Goal: Task Accomplishment & Management: Complete application form

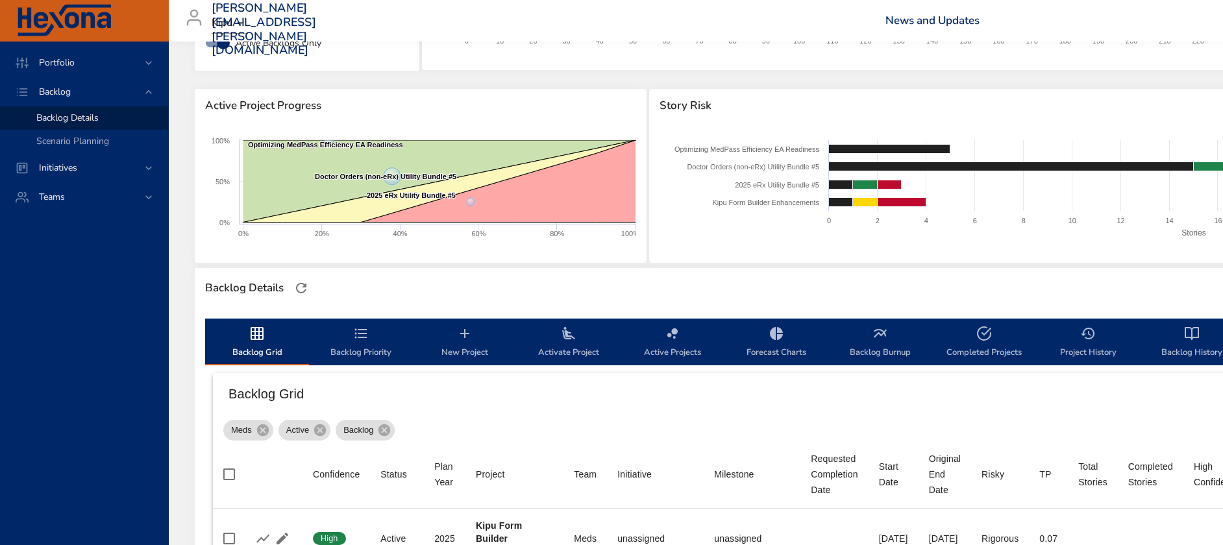
scroll to position [141, 0]
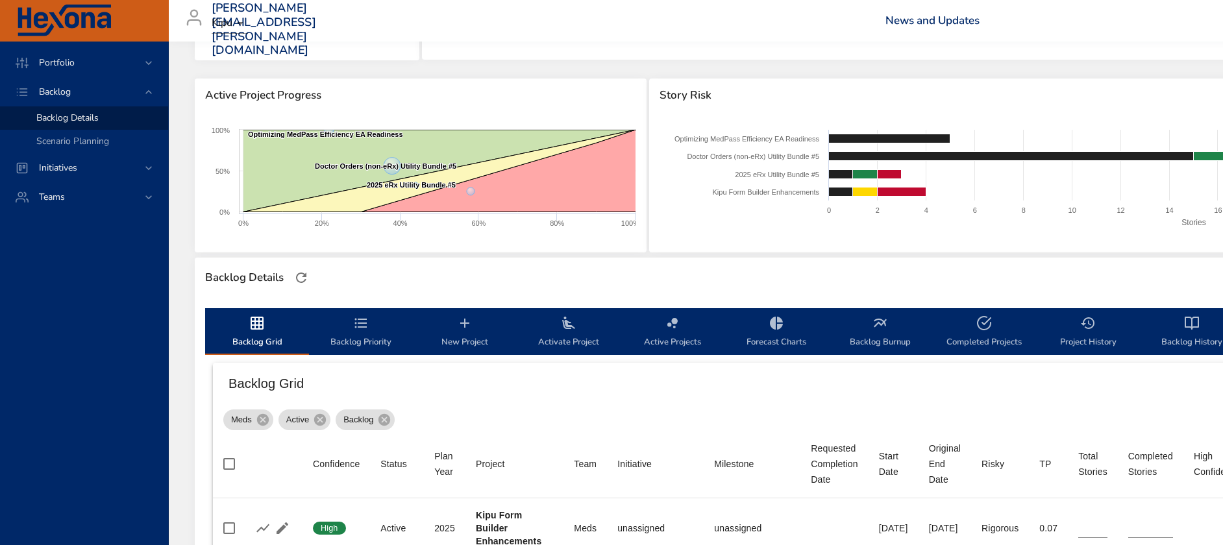
click at [469, 321] on icon "backlog-tab" at bounding box center [465, 323] width 16 height 16
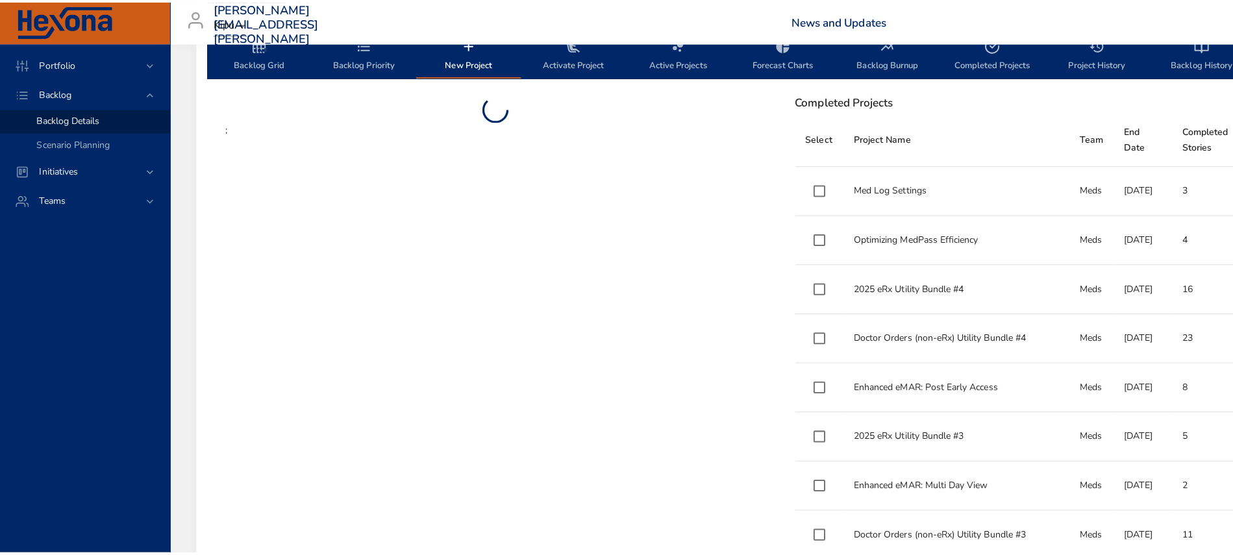
scroll to position [435, 0]
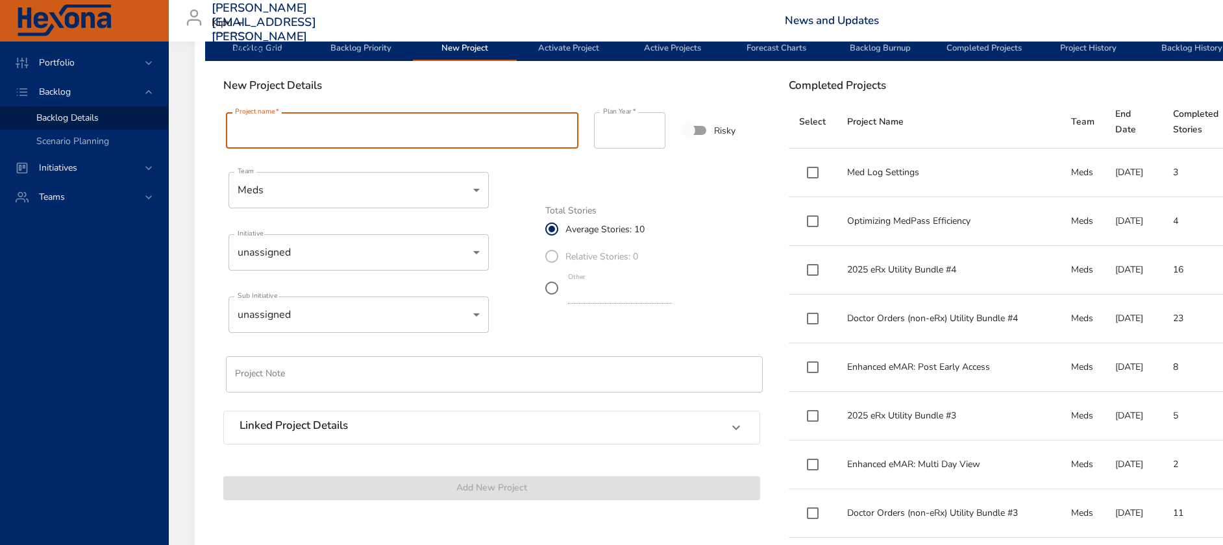
paste input "**********"
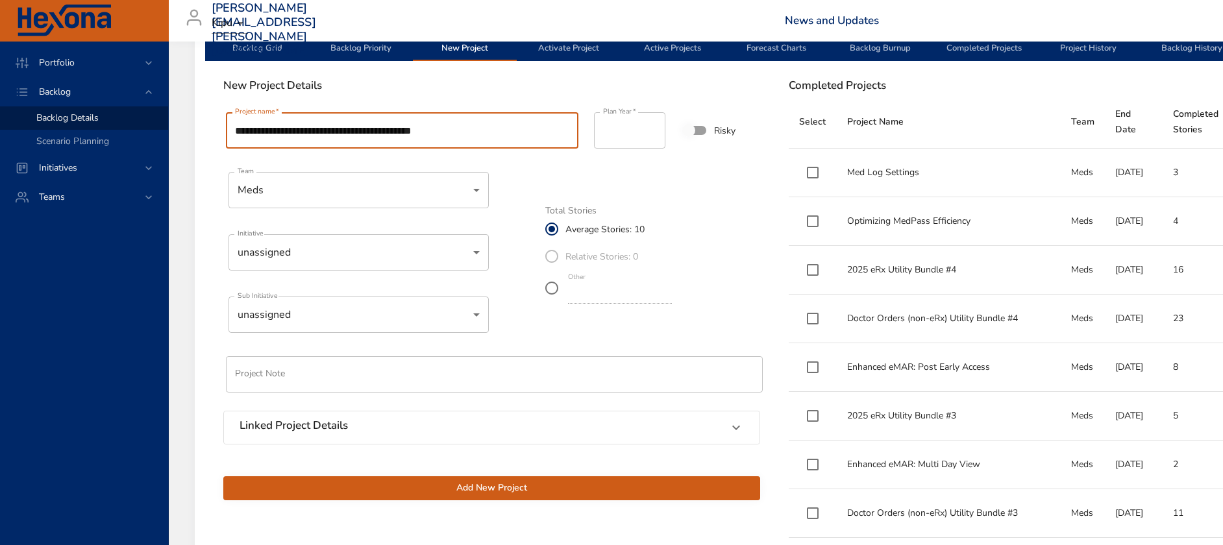
type input "**********"
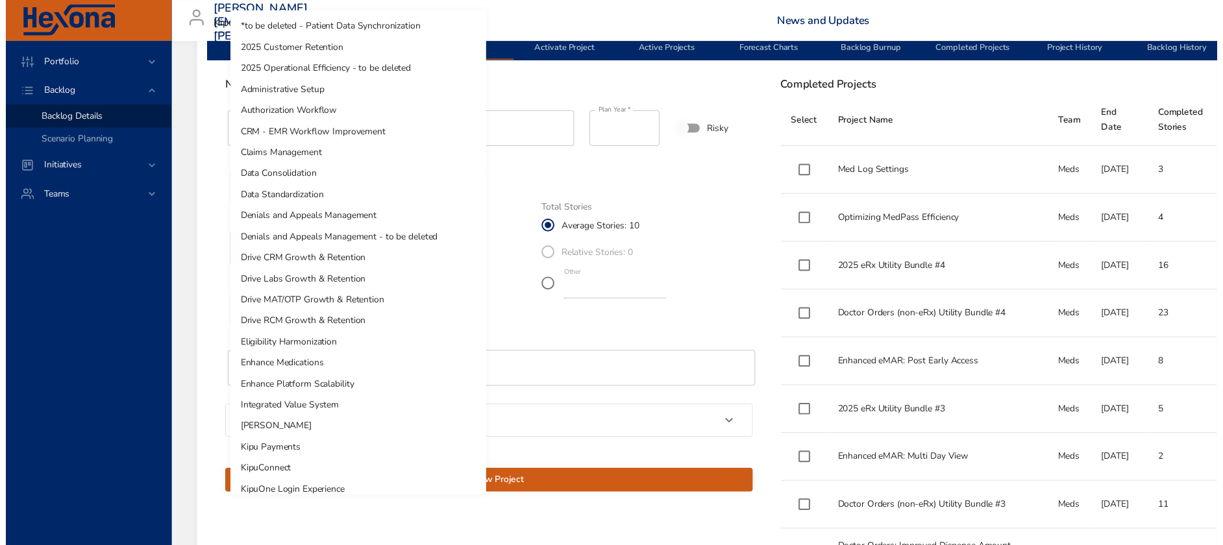
scroll to position [203, 0]
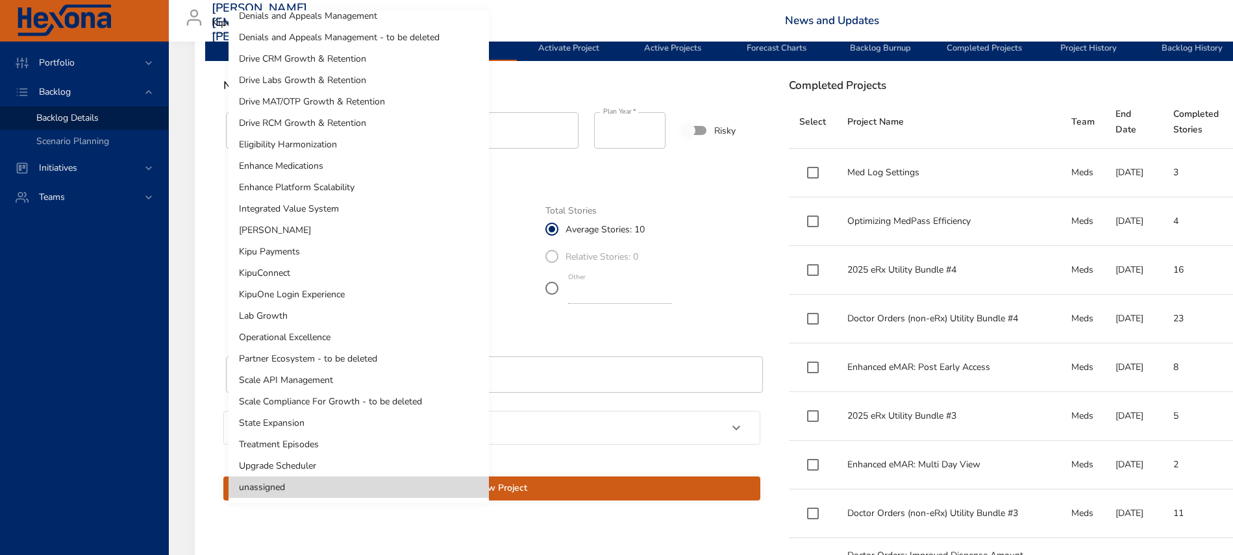
click at [358, 174] on li "Enhance Medications" at bounding box center [358, 165] width 260 height 21
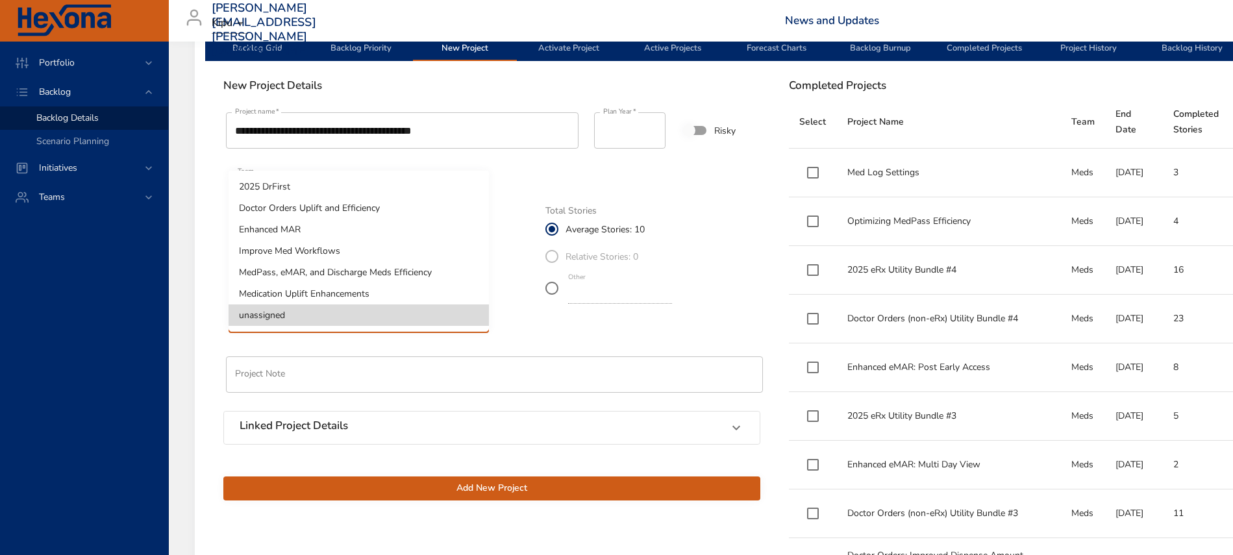
click at [452, 275] on li "MedPass, eMAR, and Discharge Meds Efficiency" at bounding box center [358, 272] width 260 height 21
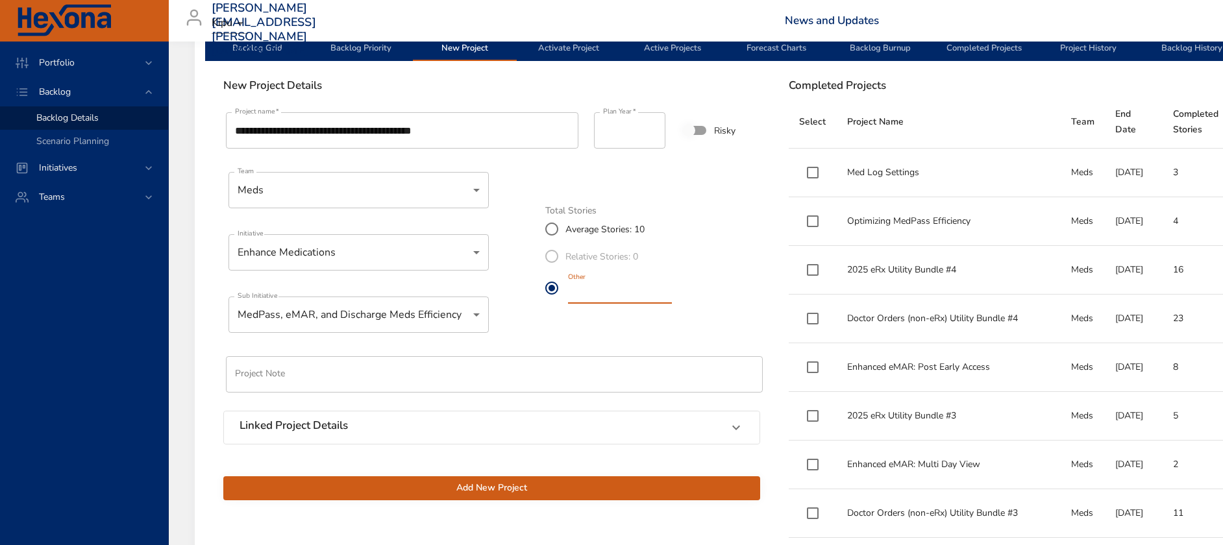
click at [672, 295] on input "*" at bounding box center [620, 293] width 104 height 21
type input "*"
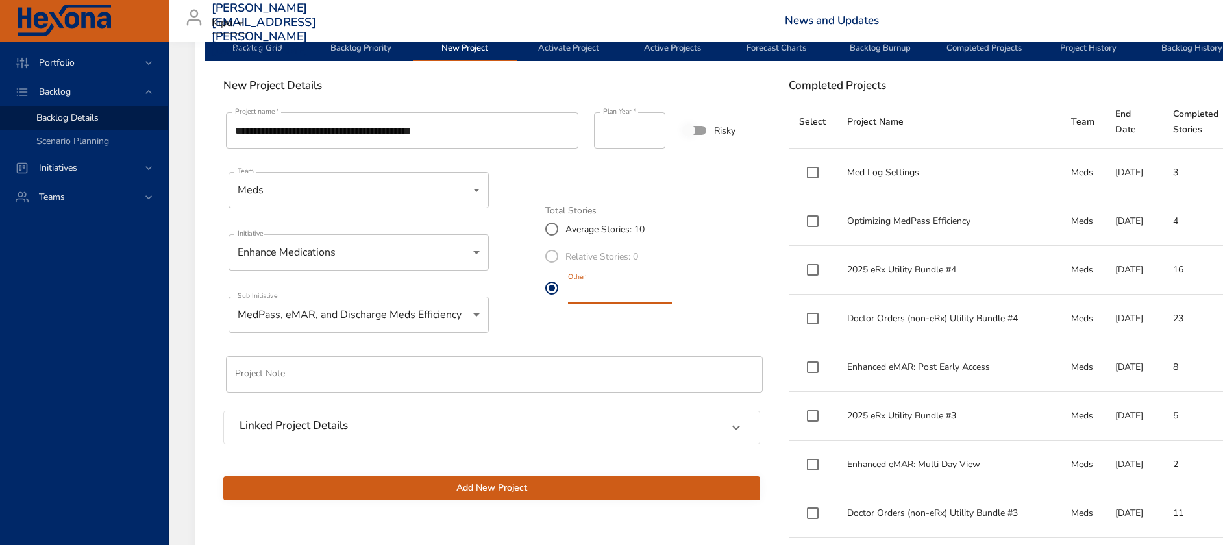
click at [672, 295] on input "*" at bounding box center [620, 293] width 104 height 21
click at [559, 497] on button "Add New Project" at bounding box center [491, 488] width 537 height 24
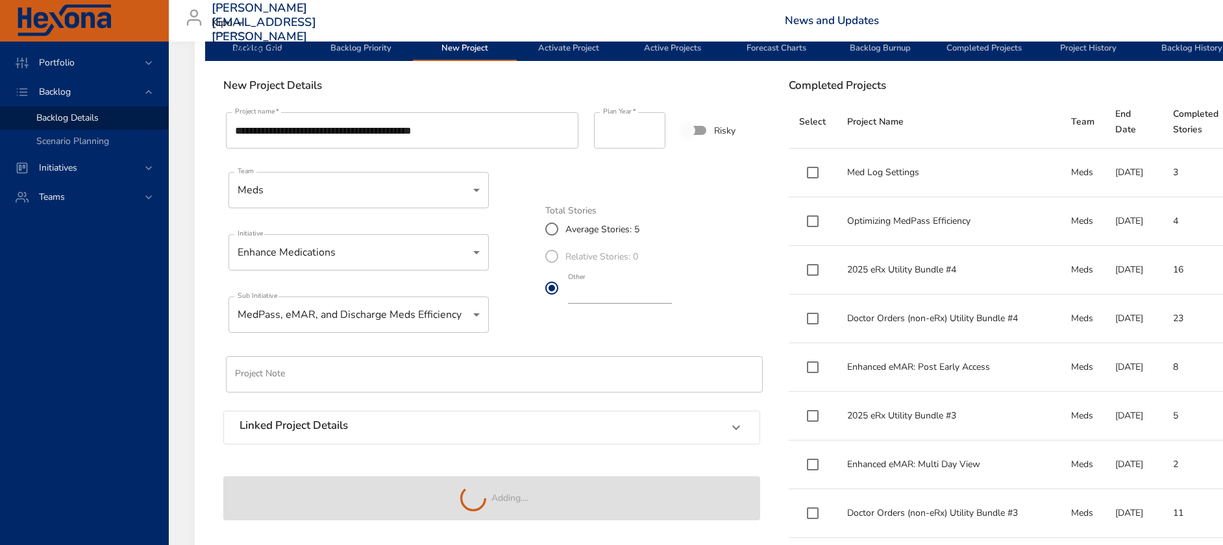
type input "**"
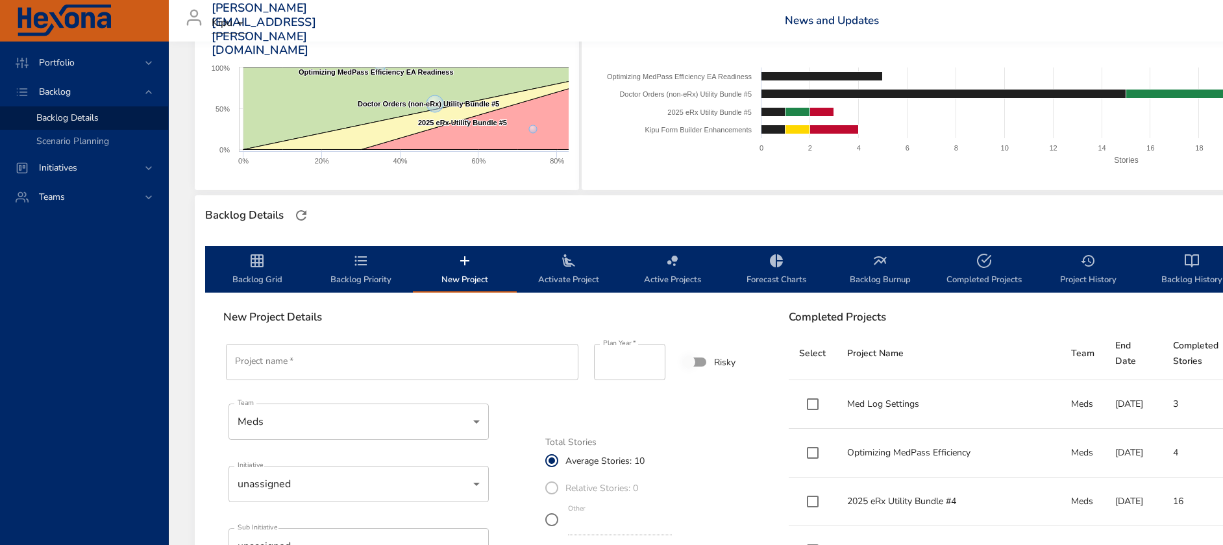
scroll to position [201, 0]
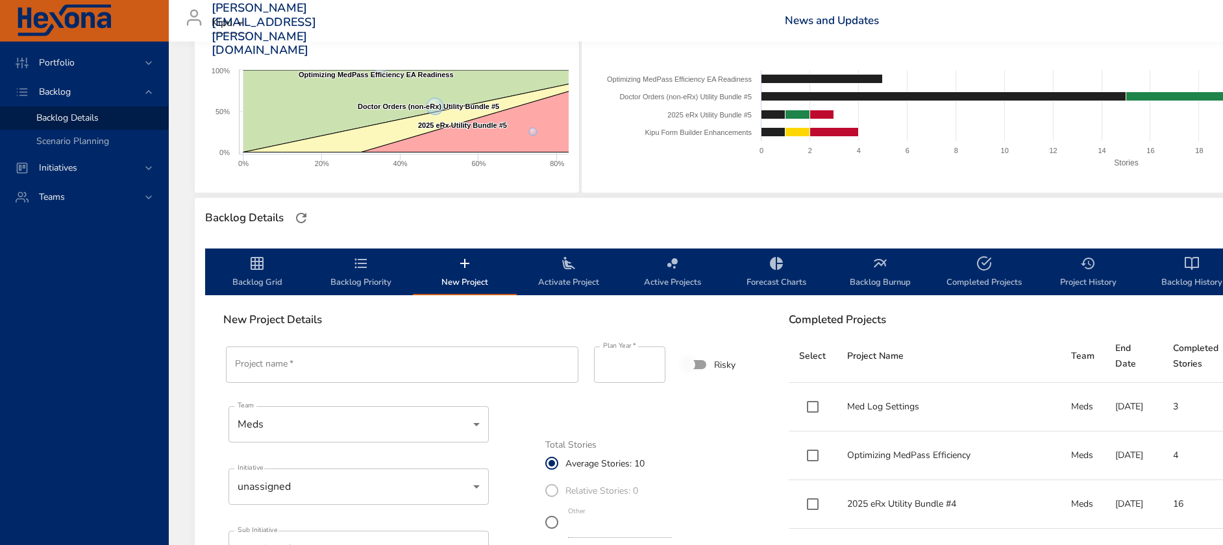
click at [257, 270] on icon "backlog-tab" at bounding box center [257, 264] width 16 height 16
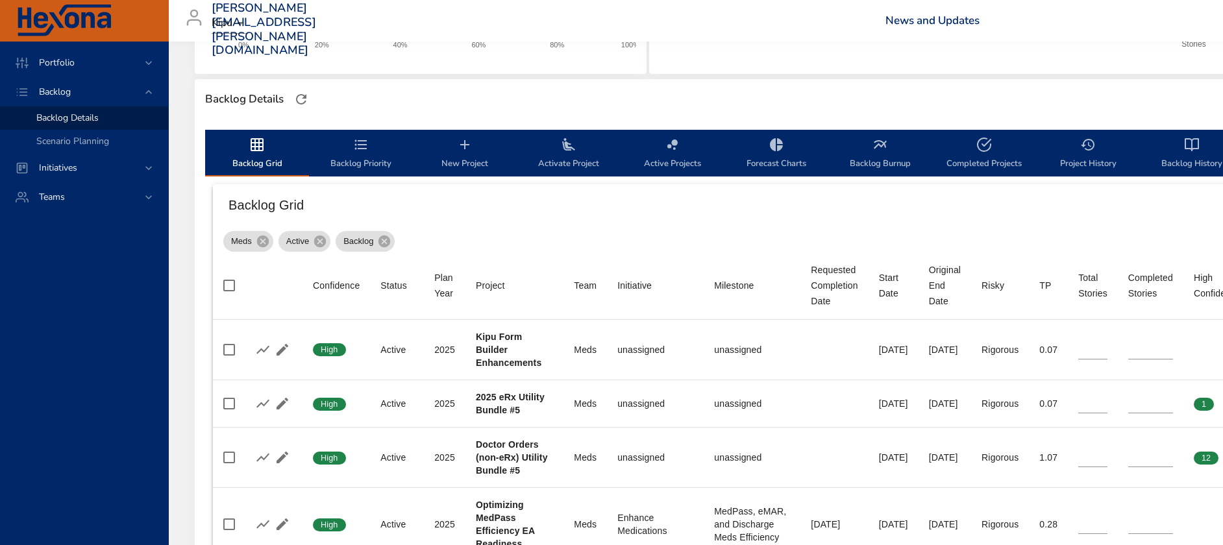
scroll to position [167, 0]
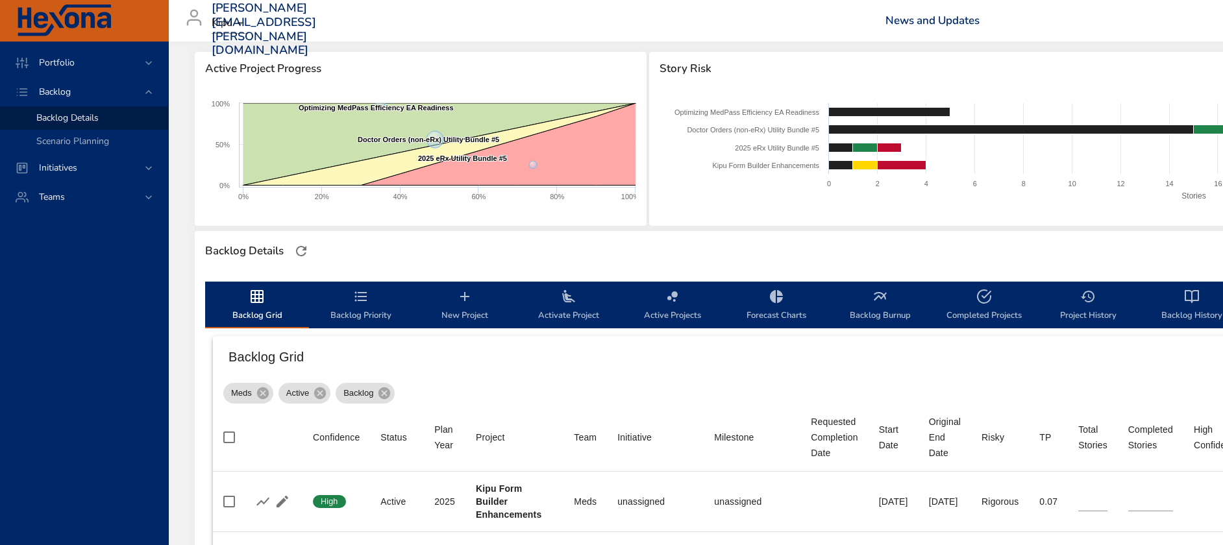
click at [356, 300] on icon "backlog-tab" at bounding box center [361, 297] width 16 height 16
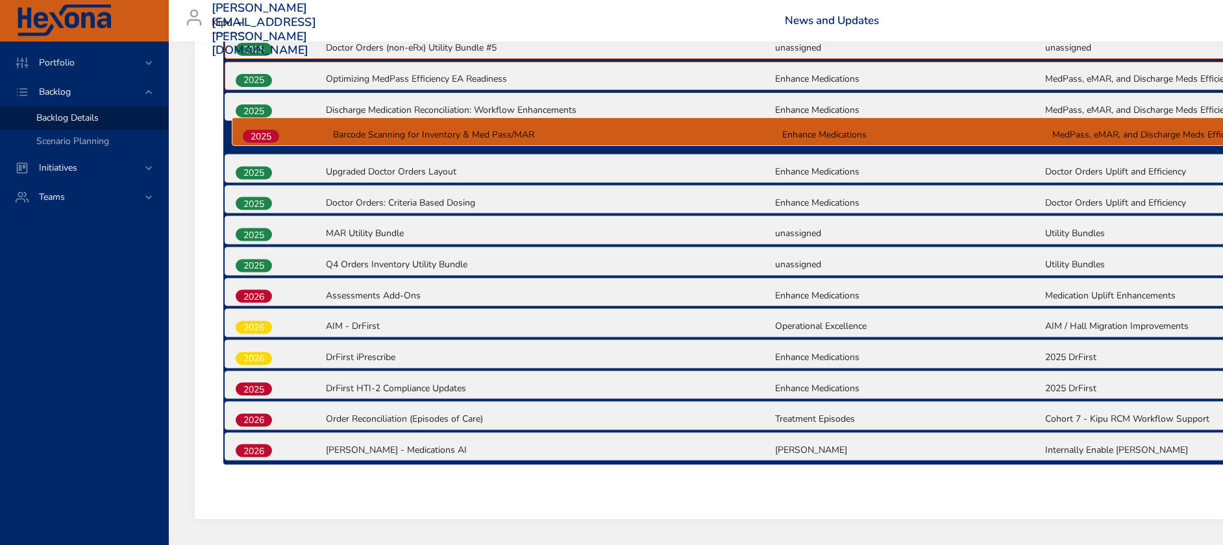
scroll to position [576, 0]
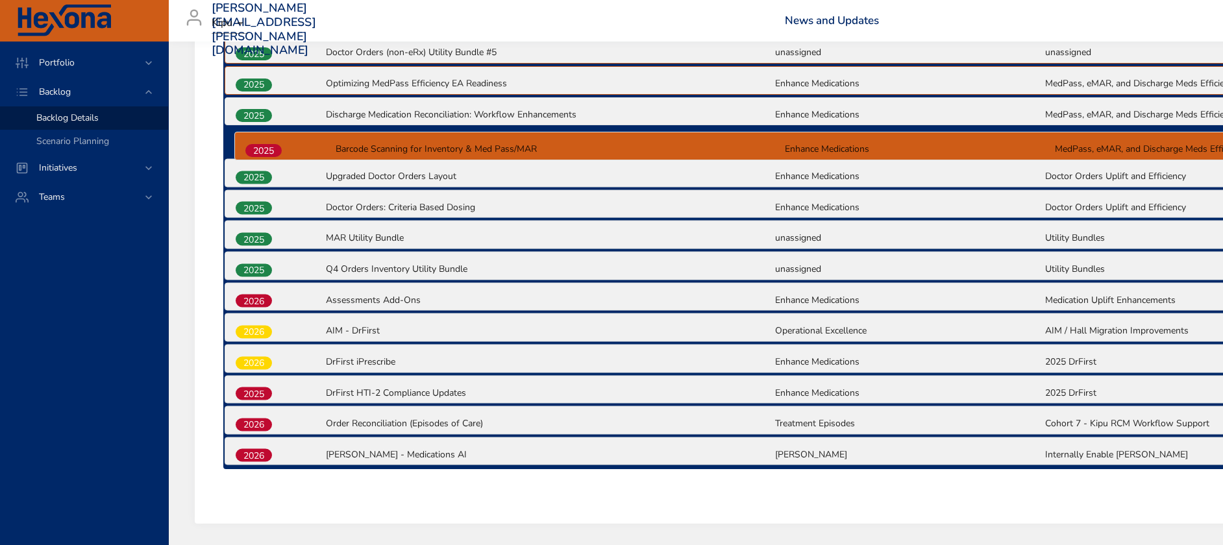
drag, startPoint x: 256, startPoint y: 443, endPoint x: 262, endPoint y: 147, distance: 295.4
click at [262, 147] on div "2025 Kipu Form Builder Enhancements unassigned unassigned 2025 2025 eRx Utility…" at bounding box center [774, 220] width 1102 height 497
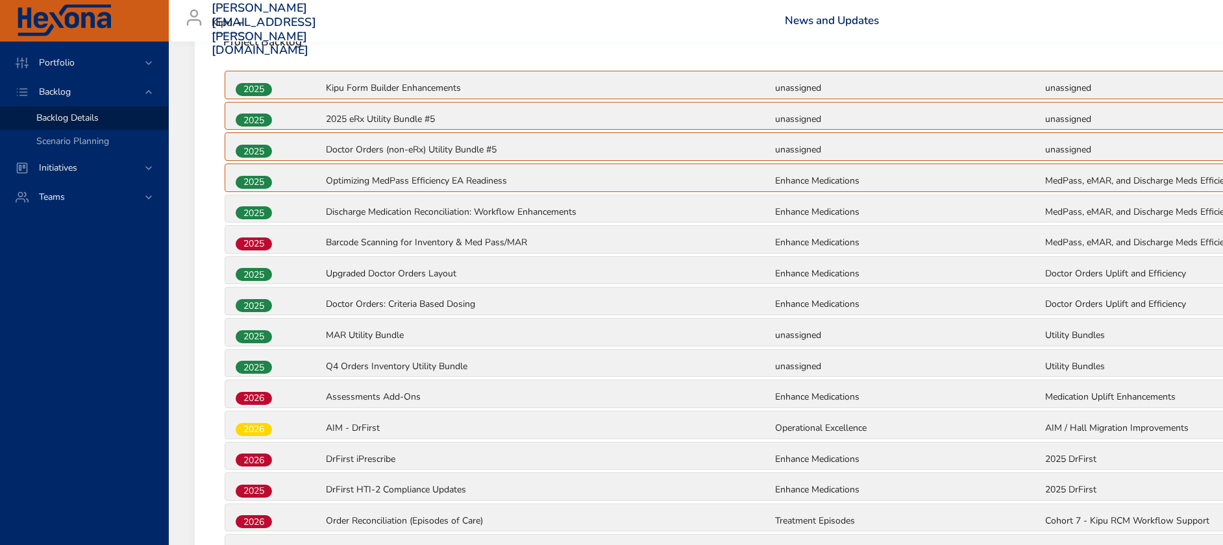
scroll to position [228, 0]
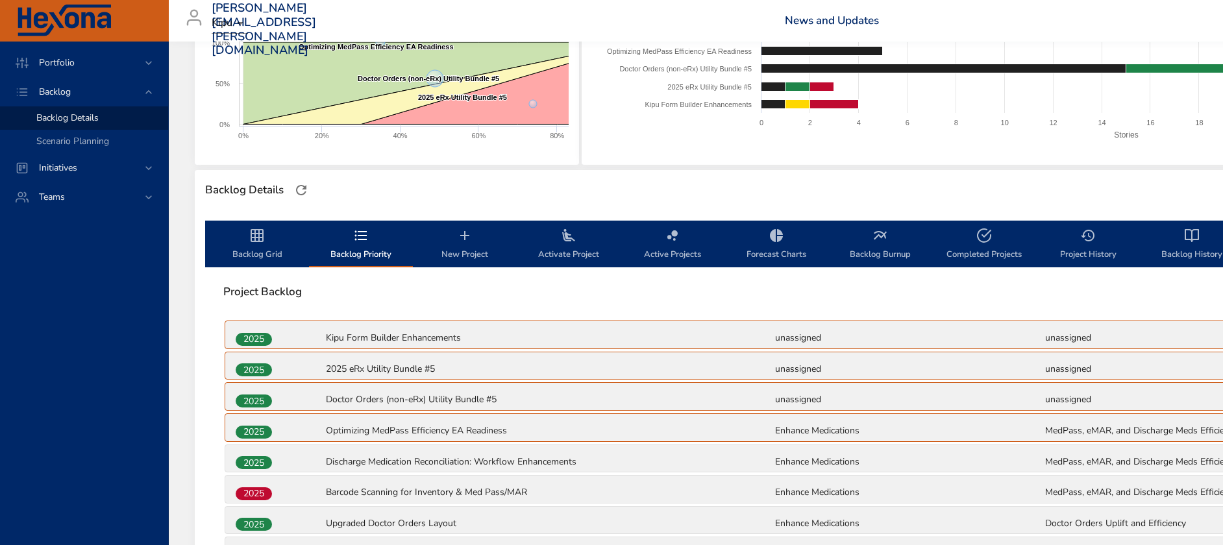
click at [247, 240] on span "Backlog Grid" at bounding box center [257, 245] width 88 height 34
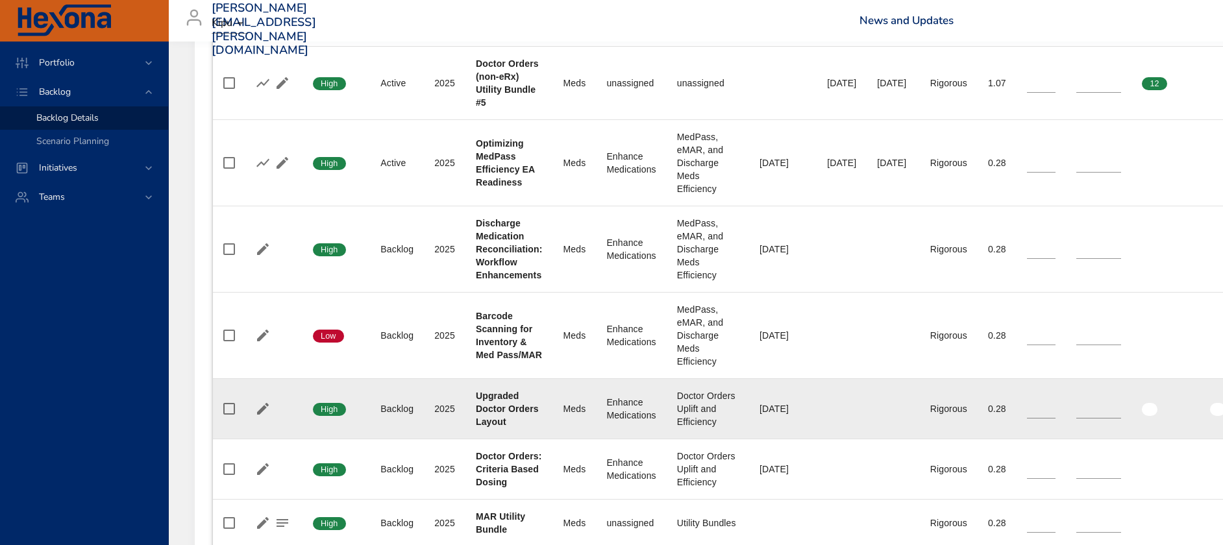
scroll to position [776, 0]
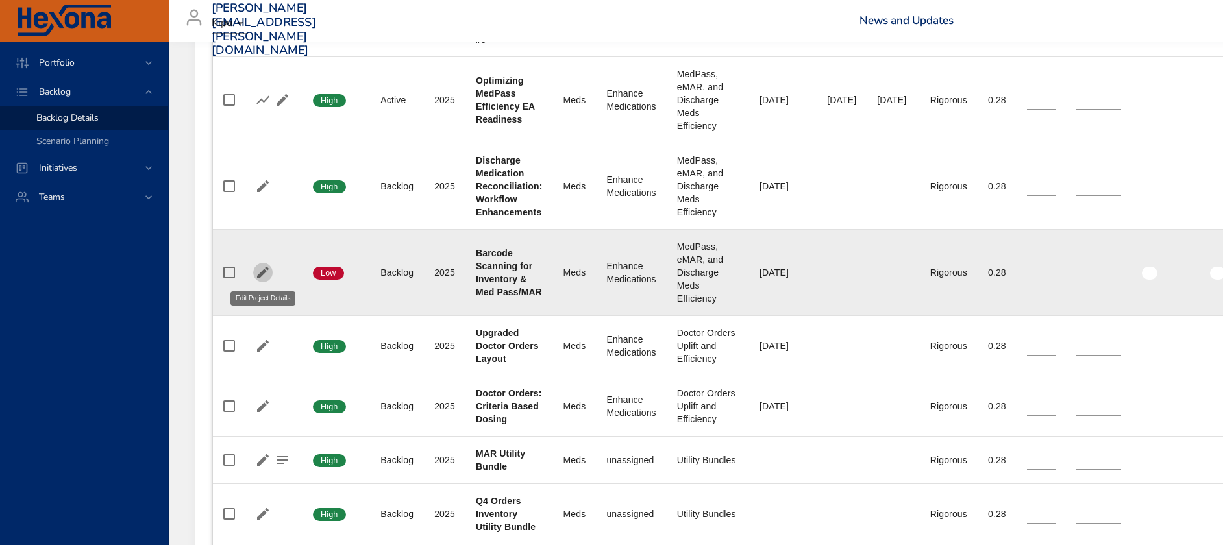
click at [265, 268] on icon "button" at bounding box center [263, 273] width 16 height 16
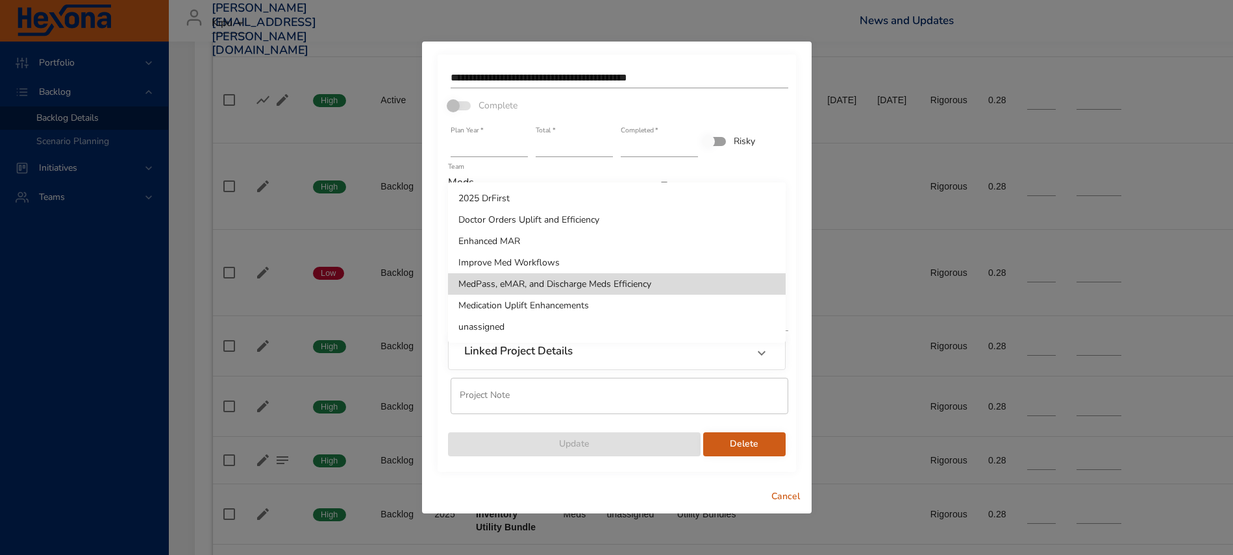
click at [526, 494] on div at bounding box center [616, 277] width 1233 height 555
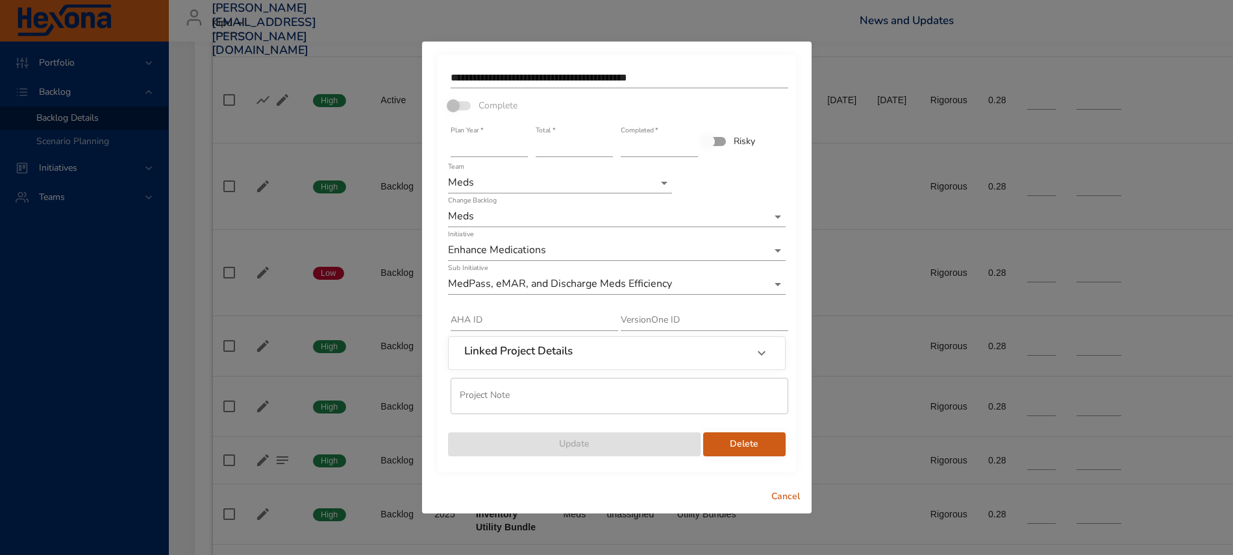
click at [778, 495] on span "Cancel" at bounding box center [785, 497] width 31 height 16
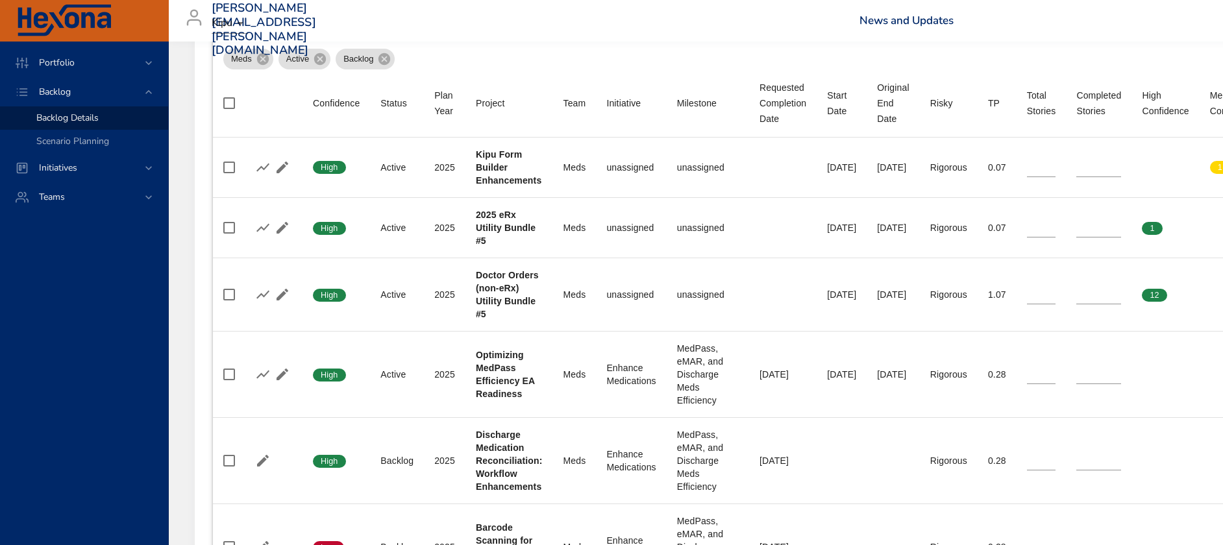
scroll to position [181, 0]
